Goal: Task Accomplishment & Management: Use online tool/utility

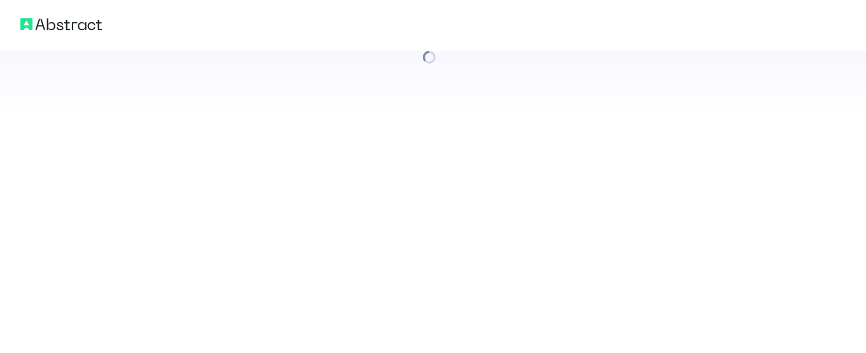
drag, startPoint x: 0, startPoint y: 0, endPoint x: 357, endPoint y: 138, distance: 382.1
click at [362, 140] on div at bounding box center [433, 176] width 866 height 353
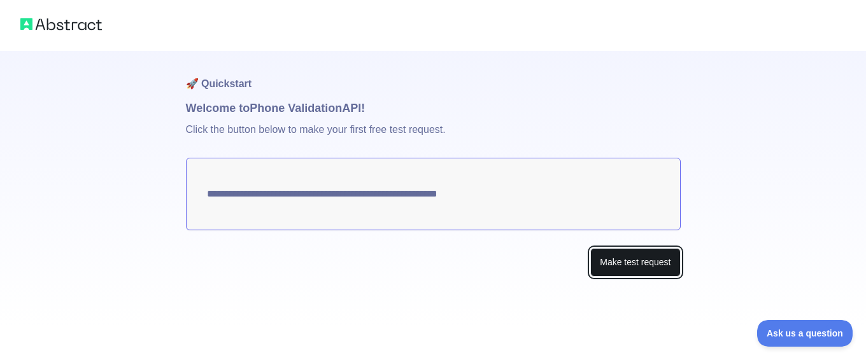
click at [609, 265] on button "Make test request" at bounding box center [635, 262] width 90 height 29
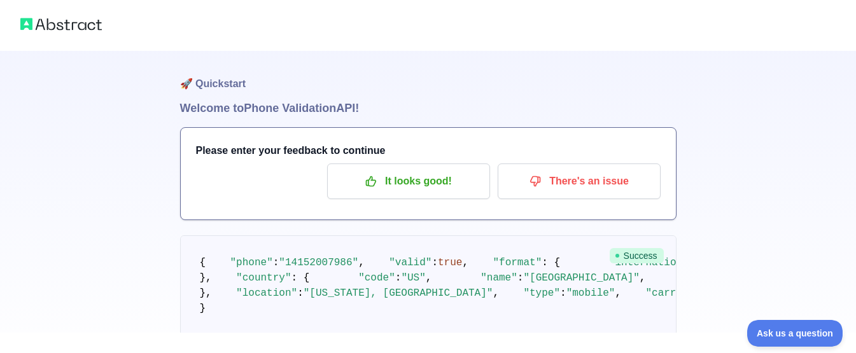
click at [469, 213] on div "Please enter your feedback to continue It looks good! There's an issue" at bounding box center [428, 174] width 495 height 92
click at [455, 187] on p "It looks good!" at bounding box center [409, 182] width 144 height 22
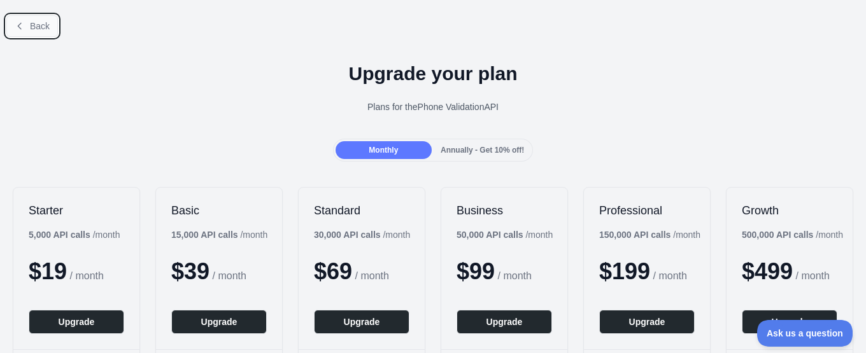
click at [33, 18] on button "Back" at bounding box center [32, 26] width 52 height 22
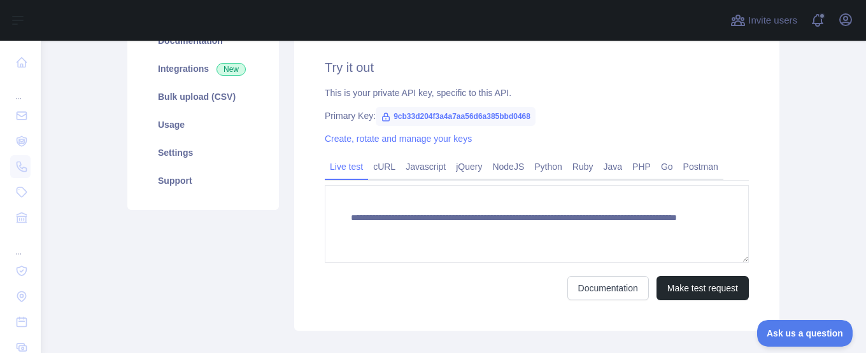
scroll to position [251, 0]
